Goal: Task Accomplishment & Management: Manage account settings

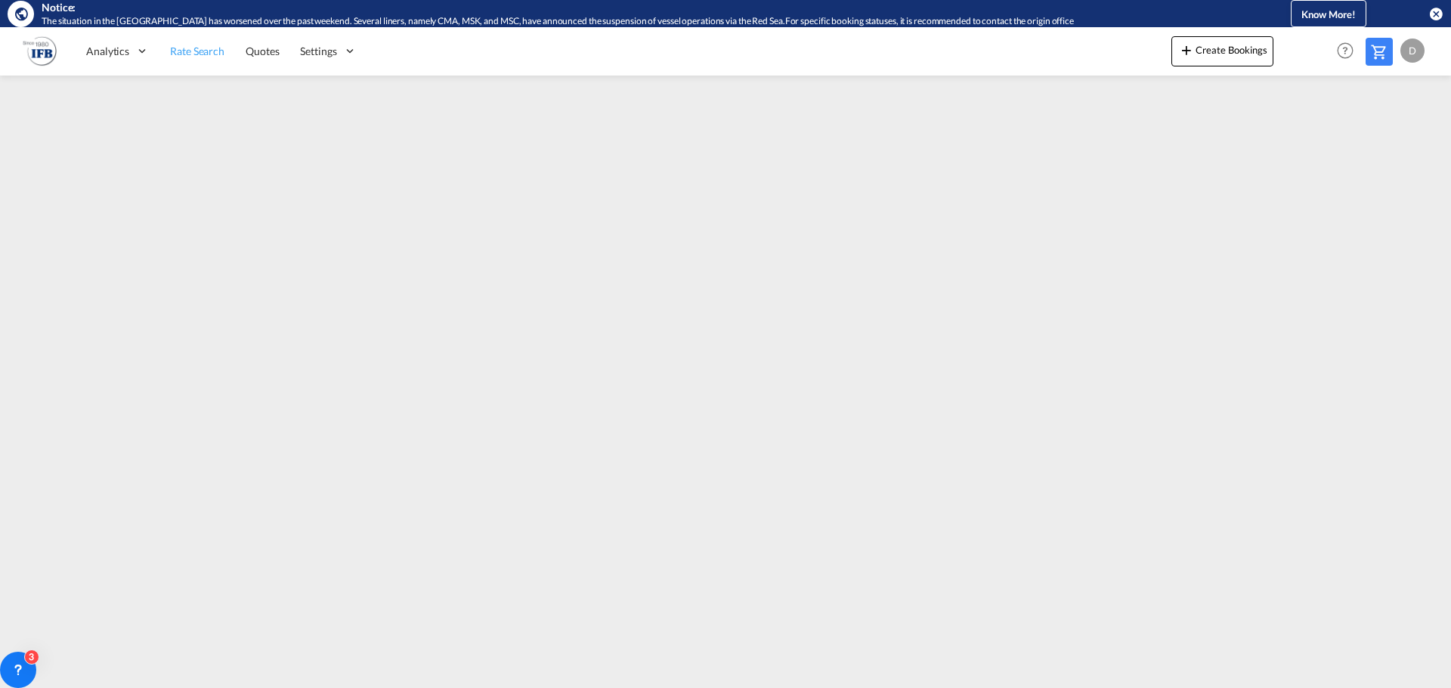
click at [200, 56] on span "Rate Search" at bounding box center [197, 51] width 54 height 13
click at [260, 51] on span "Quotes" at bounding box center [262, 51] width 33 height 13
